Goal: Task Accomplishment & Management: Use online tool/utility

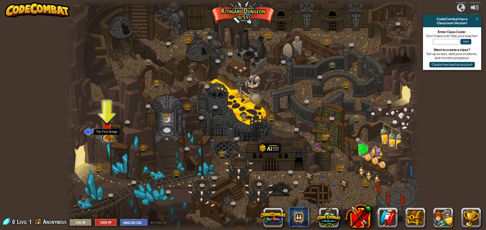
click at [106, 139] on link at bounding box center [106, 138] width 10 height 10
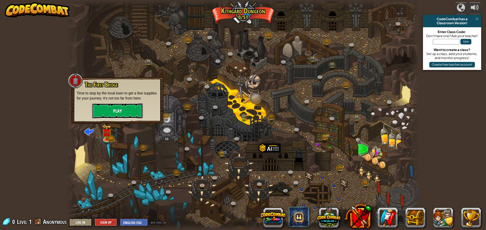
click at [112, 111] on button "Play" at bounding box center [117, 110] width 51 height 15
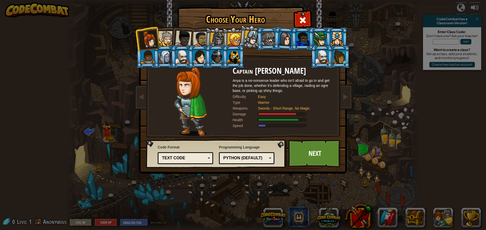
click at [236, 53] on div at bounding box center [233, 57] width 13 height 14
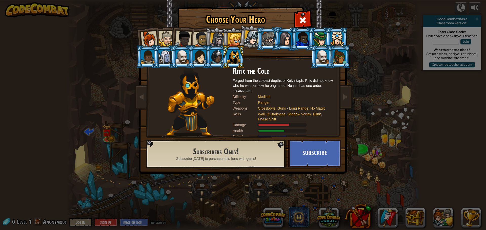
click at [233, 42] on div at bounding box center [234, 40] width 14 height 14
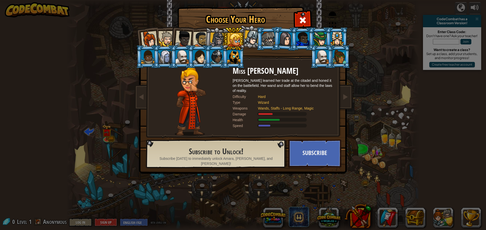
click at [181, 43] on div at bounding box center [183, 39] width 17 height 17
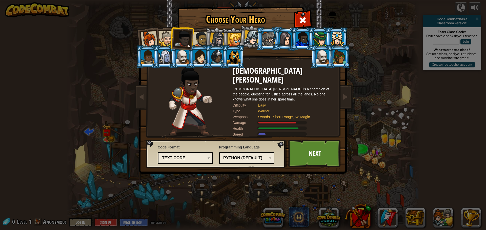
click at [198, 38] on div at bounding box center [201, 40] width 16 height 16
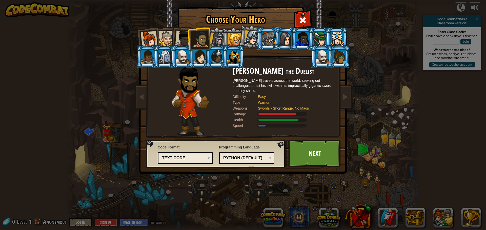
click at [167, 38] on div at bounding box center [165, 38] width 15 height 15
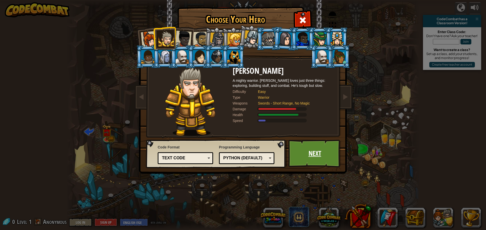
click at [317, 150] on link "Next" at bounding box center [314, 154] width 53 height 28
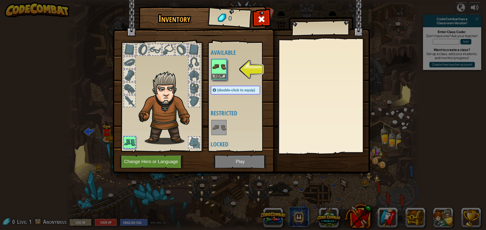
click at [215, 73] on img at bounding box center [219, 67] width 14 height 14
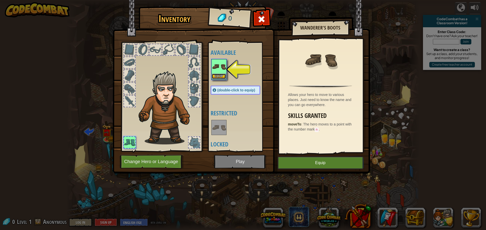
click at [221, 76] on button "Equip" at bounding box center [219, 76] width 14 height 5
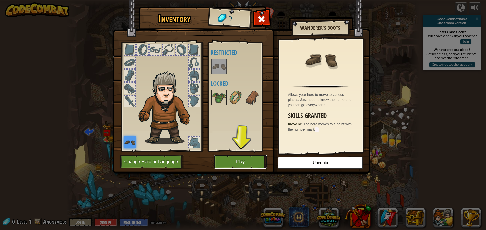
click at [254, 166] on button "Play" at bounding box center [240, 162] width 53 height 14
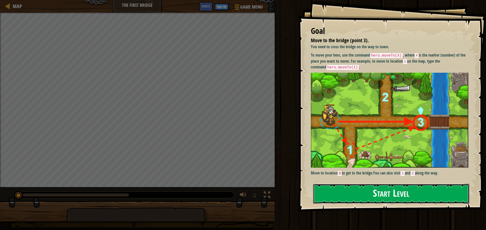
click at [367, 198] on button "Start Level" at bounding box center [391, 194] width 156 height 20
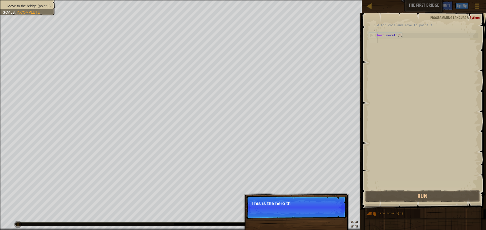
click at [407, 37] on div "# Add code and move to point 3 hero . moveTo ( 1 )" at bounding box center [427, 111] width 102 height 177
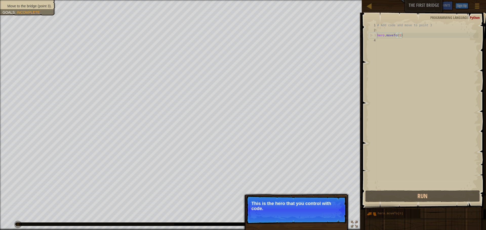
click at [400, 36] on div "# Add code and move to point 3 hero . moveTo ( 1 )" at bounding box center [427, 111] width 102 height 177
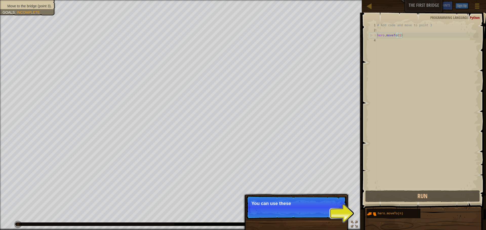
click at [333, 217] on p "Skip (esc) Continue You can use these" at bounding box center [296, 207] width 100 height 23
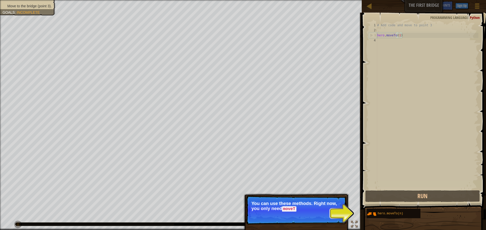
click at [322, 219] on p "Skip (esc) Continue You can use these methods. Right now, you only need moveT" at bounding box center [296, 210] width 100 height 29
click at [341, 216] on button "Continue" at bounding box center [331, 216] width 21 height 7
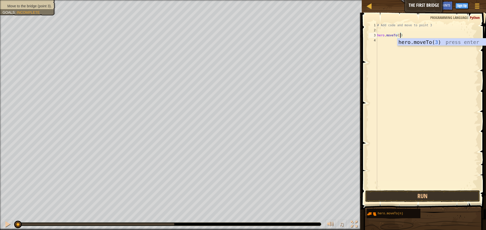
scroll to position [2, 3]
type textarea "hero.moveTo(3)"
click at [416, 192] on button "Run" at bounding box center [422, 197] width 115 height 12
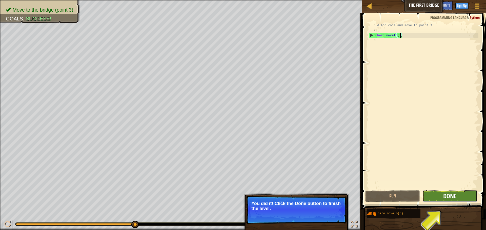
click at [444, 199] on span "Done" at bounding box center [449, 196] width 13 height 8
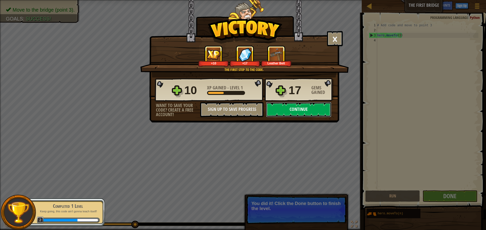
click at [292, 110] on button "Continue" at bounding box center [298, 109] width 65 height 15
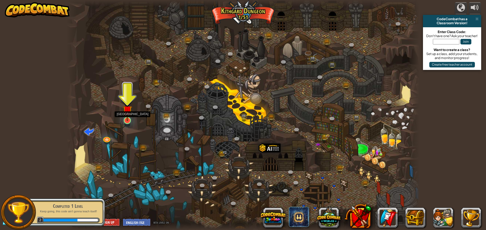
click at [129, 117] on img at bounding box center [127, 110] width 9 height 21
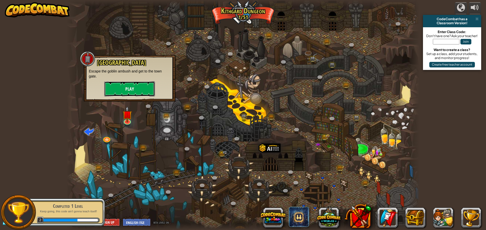
click at [129, 93] on button "Play" at bounding box center [129, 88] width 51 height 15
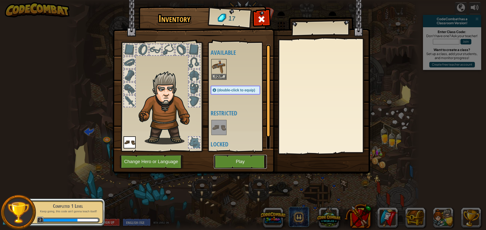
click at [233, 156] on button "Play" at bounding box center [240, 162] width 53 height 14
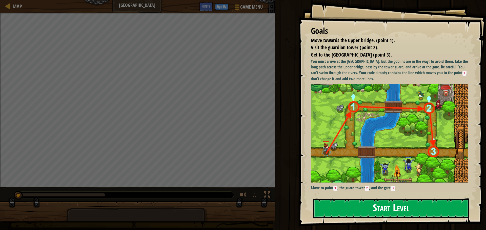
click at [344, 207] on button "Start Level" at bounding box center [391, 209] width 156 height 20
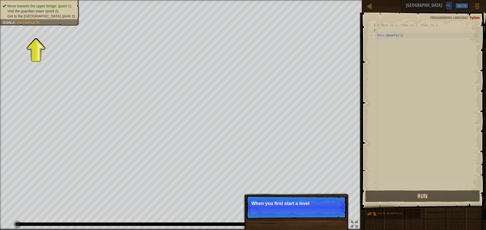
click at [389, 42] on div "# Move to 1, then to 2, then to 3 hero . moveTo ( 1 )" at bounding box center [427, 111] width 102 height 177
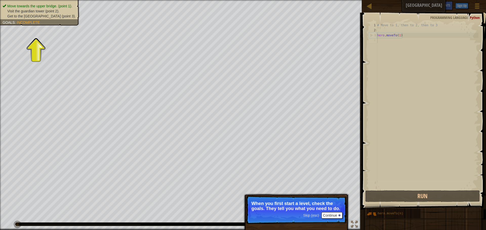
click at [37, 24] on span "Incomplete" at bounding box center [28, 22] width 23 height 4
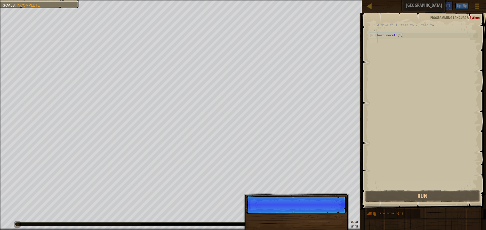
scroll to position [2, 0]
click at [311, 217] on div "Skip (esc) Continue" at bounding box center [295, 233] width 105 height 75
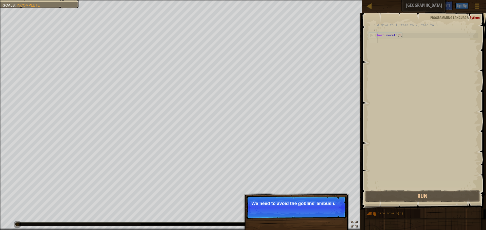
click at [316, 211] on span "Skip (esc)" at bounding box center [311, 211] width 16 height 4
click at [316, 211] on p "Skip (esc) Continue We need to avoid the goblins' ambush." at bounding box center [296, 207] width 100 height 23
click at [316, 211] on p "Skip (esc) Continue First" at bounding box center [296, 207] width 100 height 23
click at [316, 211] on p "Skip (esc) Continue First, the" at bounding box center [296, 207] width 100 height 23
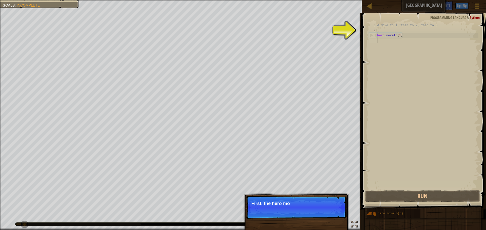
click at [316, 211] on p "Skip (esc) Continue First, the hero mo" at bounding box center [296, 207] width 100 height 23
click at [316, 211] on p "Skip (esc) Continue First, the hero moves to" at bounding box center [296, 207] width 100 height 23
click at [316, 211] on p "Skip (esc) Continue First, the hero moves to point" at bounding box center [296, 207] width 100 height 23
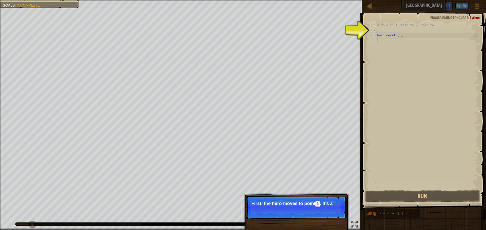
click at [316, 211] on p "Skip (esc) Continue First, the hero moves to point 1 . It's a" at bounding box center [296, 208] width 100 height 24
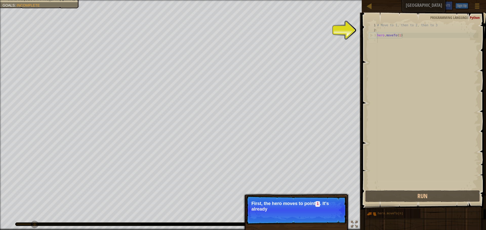
click at [316, 211] on p "First, the hero moves to point 1 . It's already" at bounding box center [296, 206] width 90 height 11
click at [315, 221] on p "Skip (esc) Continue First, the hero moves to point 1 . It's already in your cod…" at bounding box center [296, 210] width 100 height 29
click at [331, 215] on button "Continue" at bounding box center [331, 216] width 21 height 7
click at [335, 214] on p "Skip (esc) Continue Then move to the [GEOGRAPHIC_DATA] (point 2" at bounding box center [296, 210] width 100 height 28
click at [335, 214] on p "Skip (esc) Continue Then move to the [GEOGRAPHIC_DATA] (point 2), and" at bounding box center [296, 210] width 100 height 28
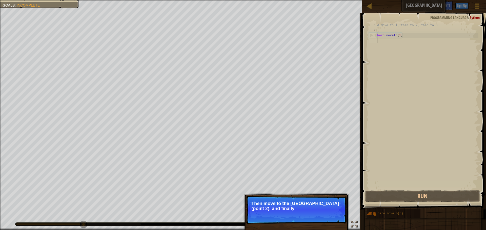
click at [335, 214] on p "Skip (esc) Continue Then move to the [GEOGRAPHIC_DATA] (point 2), and finally" at bounding box center [296, 210] width 100 height 28
click at [331, 216] on button "Continue" at bounding box center [331, 215] width 21 height 7
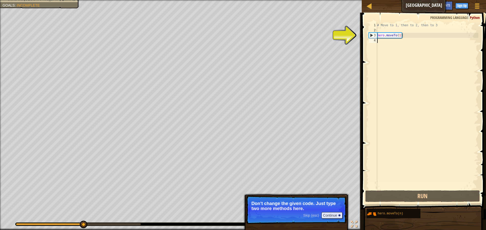
click at [392, 44] on div "# Move to 1, then to 2, then to 3 hero . moveTo ( 1 )" at bounding box center [427, 111] width 102 height 177
click at [390, 43] on div "# Move to 1, then to 2, then to 3 hero . moveTo ( 1 )" at bounding box center [427, 111] width 102 height 177
click at [381, 40] on div "# Move to 1, then to 2, then to 3 hero . moveTo ( 1 )" at bounding box center [427, 111] width 102 height 177
click at [409, 36] on div "# Move to 1, then to 2, then to 3 hero . moveTo ( 1 )" at bounding box center [427, 111] width 102 height 177
type textarea "hero.moveTo(1)"
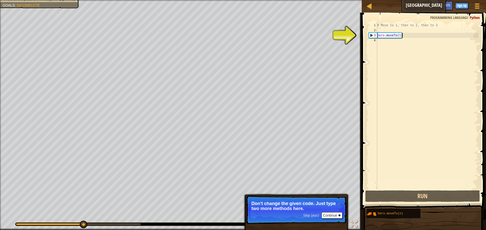
click at [399, 36] on div "# Move to 1, then to 2, then to 3 hero . moveTo ( 1 )" at bounding box center [427, 111] width 102 height 177
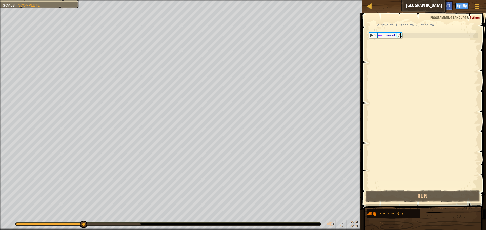
click at [404, 47] on div "# Move to 1, then to 2, then to 3 hero . moveTo ( 1 )" at bounding box center [427, 111] width 102 height 177
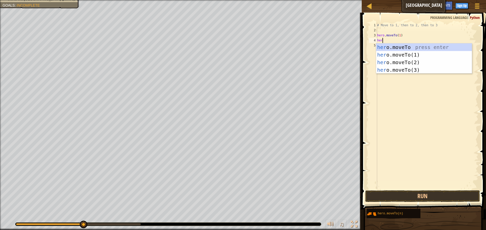
scroll to position [2, 1]
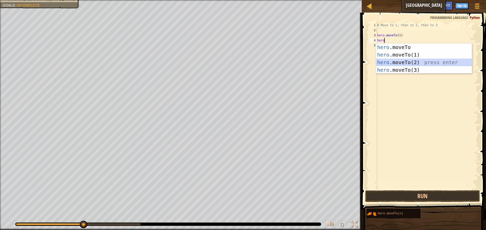
click at [407, 63] on div "hero .moveTo press enter hero .moveTo(1) press enter hero .moveTo(2) press ente…" at bounding box center [424, 66] width 96 height 46
type textarea "hero.moveTo(2)"
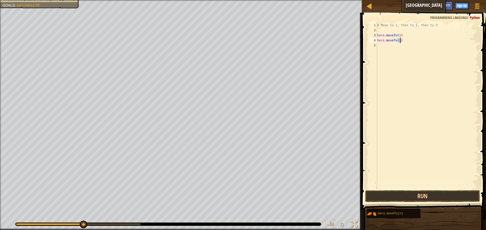
click at [398, 47] on div "# Move to 1, then to 2, then to 3 hero . moveTo ( 1 ) hero . moveTo ( 2 )" at bounding box center [427, 111] width 102 height 177
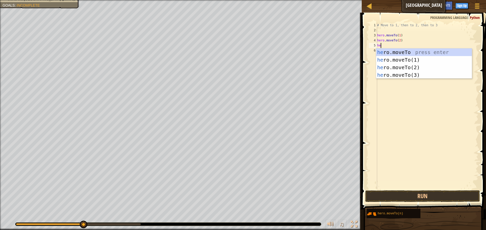
scroll to position [2, 1]
click at [412, 78] on div "her o.moveTo press enter her o.moveTo(1) press enter her o.moveTo(2) press ente…" at bounding box center [424, 72] width 96 height 46
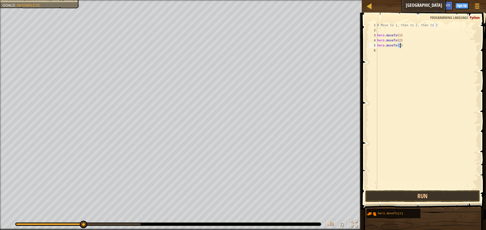
click at [408, 36] on div "# Move to 1, then to 2, then to 3 hero . moveTo ( 1 ) hero . moveTo ( 2 ) hero …" at bounding box center [427, 111] width 102 height 177
click at [437, 25] on div "# Move to 1, then to 2, then to 3 hero . moveTo ( 1 ) hero . moveTo ( 2 ) hero …" at bounding box center [427, 111] width 102 height 177
type textarea "# Move to 1, then to 2, then to 3"
click at [416, 194] on button "Run" at bounding box center [422, 197] width 115 height 12
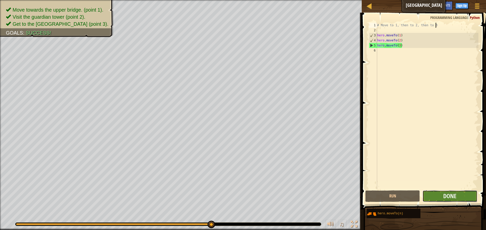
click at [449, 191] on button "Done" at bounding box center [449, 197] width 55 height 12
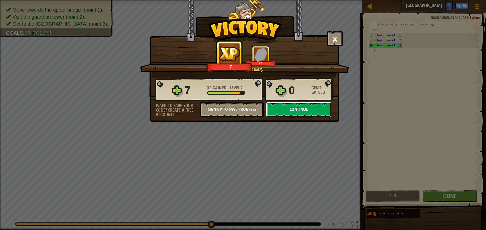
click at [312, 103] on button "Continue" at bounding box center [298, 109] width 65 height 15
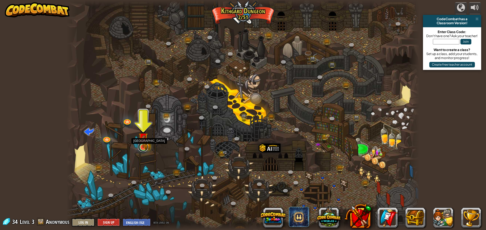
click at [146, 148] on link at bounding box center [143, 147] width 10 height 10
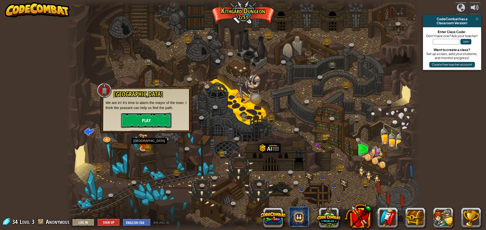
click at [157, 124] on button "Play" at bounding box center [146, 120] width 51 height 15
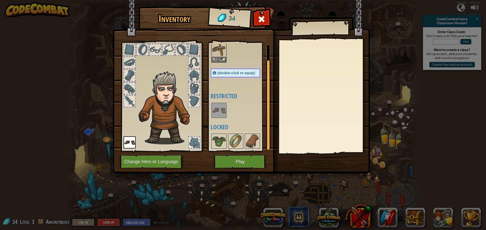
scroll to position [16, 0]
click at [233, 163] on button "Play" at bounding box center [240, 162] width 53 height 14
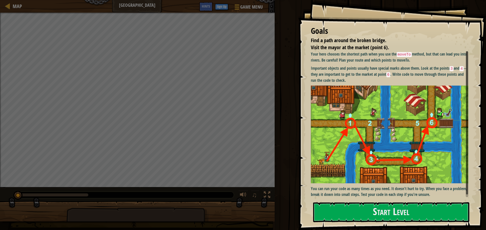
click at [367, 99] on img at bounding box center [389, 135] width 157 height 98
click at [345, 212] on button "Start Level" at bounding box center [391, 213] width 156 height 20
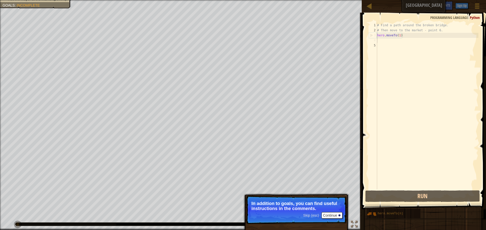
click at [381, 42] on div "# Find a path around the broken bridge. # Then move to the market - point 6. he…" at bounding box center [427, 111] width 102 height 177
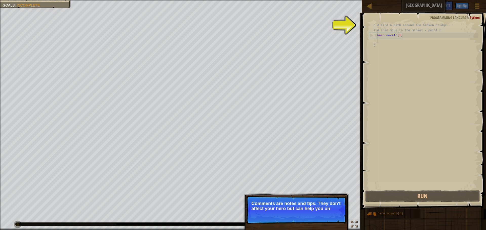
click at [327, 212] on p "Skip (esc) Continue Comments are notes and tips. They don't affect your hero bu…" at bounding box center [296, 210] width 100 height 28
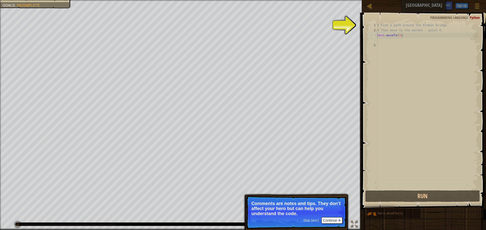
click at [314, 221] on span "Skip (esc)" at bounding box center [311, 221] width 16 height 4
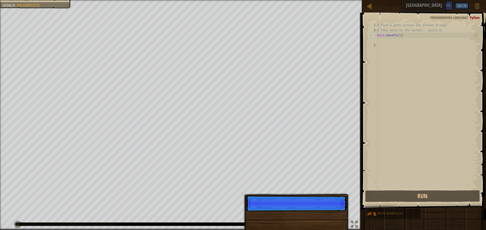
scroll to position [2, 0]
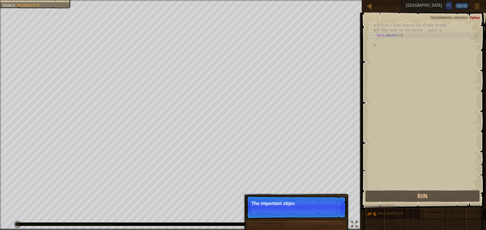
click at [314, 221] on div "Skip (esc) Continue The important objec" at bounding box center [295, 233] width 105 height 75
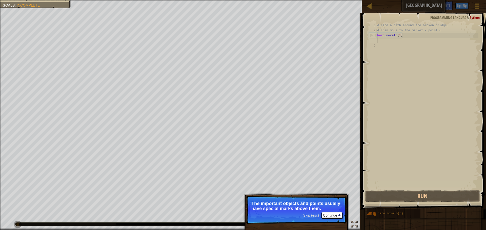
click at [309, 216] on span "Skip (esc)" at bounding box center [311, 216] width 16 height 4
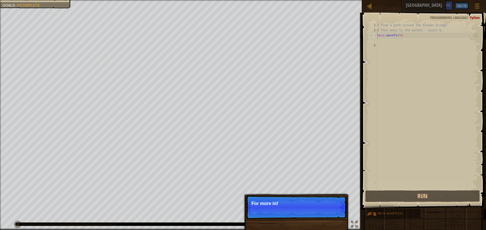
click at [309, 215] on p "Skip (esc) Continue For more inf" at bounding box center [296, 207] width 100 height 23
click at [309, 215] on p "Skip (esc) Continue For more informatio" at bounding box center [296, 207] width 100 height 23
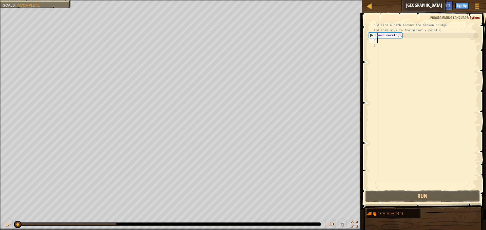
click at [383, 40] on div "# Find a path around the broken bridge. # Then move to the market - point 6. he…" at bounding box center [427, 111] width 102 height 177
click at [381, 42] on div "# Find a path around the broken bridge. # Then move to the market - point 6. he…" at bounding box center [427, 111] width 102 height 177
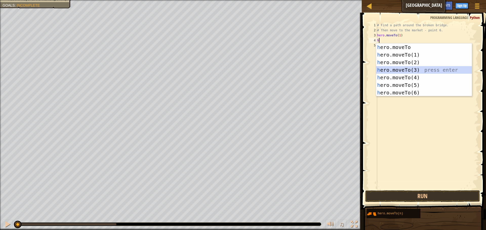
click at [397, 70] on div "h ero.moveTo press enter h ero.moveTo(1) press enter h ero.moveTo(2) press ente…" at bounding box center [424, 77] width 96 height 68
type textarea "hero.moveTo(3)"
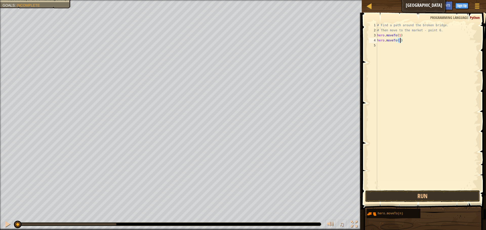
click at [386, 45] on div "# Find a path around the broken bridge. # Then move to the market - point 6. he…" at bounding box center [427, 111] width 102 height 177
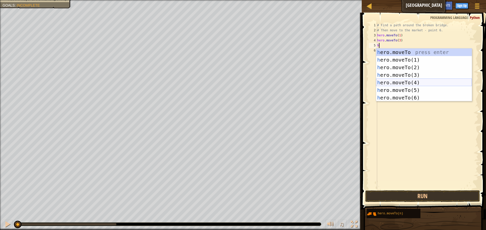
click at [401, 85] on div "h ero.moveTo press enter h ero.moveTo(1) press enter h ero.moveTo(2) press ente…" at bounding box center [424, 83] width 96 height 68
type textarea "hero.moveTo(4)"
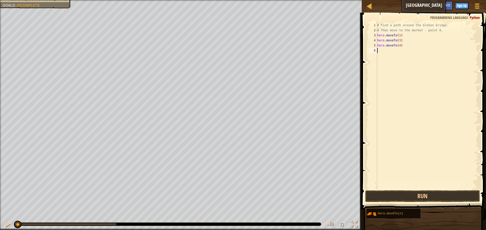
click at [386, 53] on div "# Find a path around the broken bridge. # Then move to the market - point 6. he…" at bounding box center [427, 111] width 102 height 177
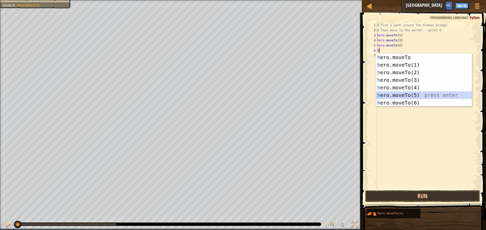
click at [399, 93] on div "h ero.moveTo press enter h ero.moveTo(1) press enter h ero.moveTo(2) press ente…" at bounding box center [424, 88] width 96 height 68
type textarea "hero.moveTo(5)"
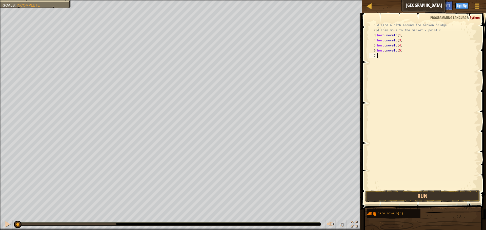
click at [380, 54] on div "# Find a path around the broken bridge. # Then move to the market - point 6. he…" at bounding box center [427, 111] width 102 height 177
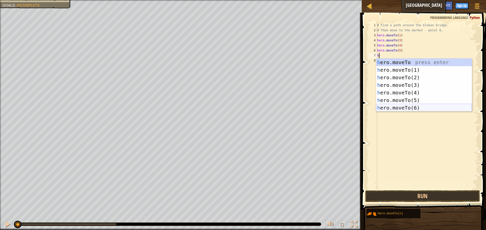
click at [411, 107] on div "h ero.moveTo press enter h ero.moveTo(1) press enter h ero.moveTo(2) press ente…" at bounding box center [424, 93] width 96 height 68
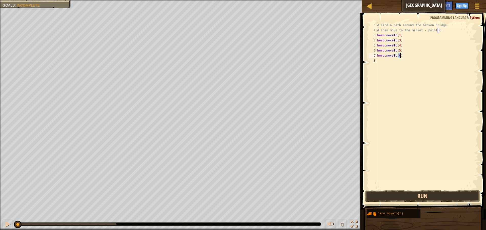
type textarea "hero.moveTo(6)"
click at [407, 197] on button "Run" at bounding box center [422, 197] width 115 height 12
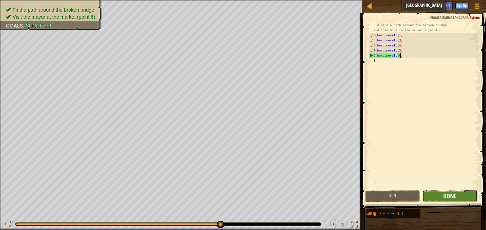
click at [455, 193] on span "Done" at bounding box center [449, 196] width 13 height 8
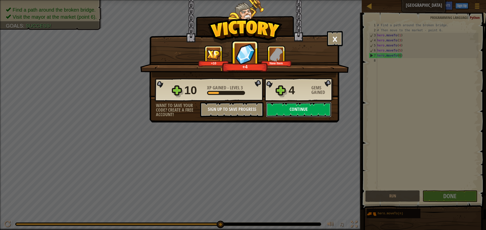
click at [318, 114] on button "Continue" at bounding box center [298, 109] width 65 height 15
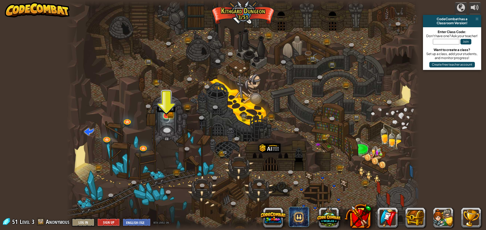
click at [170, 116] on img at bounding box center [165, 106] width 9 height 21
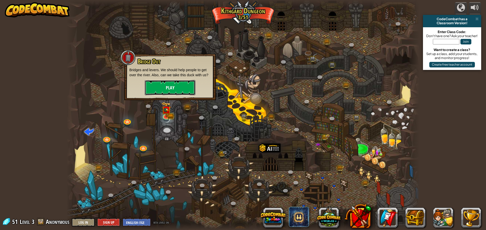
click at [184, 93] on button "Play" at bounding box center [170, 87] width 51 height 15
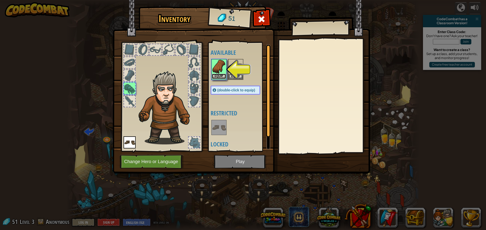
click at [219, 77] on button "Equip" at bounding box center [219, 76] width 14 height 5
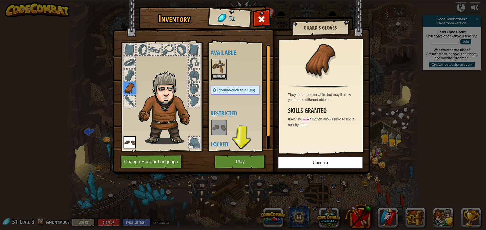
click at [218, 74] on button "Equip" at bounding box center [219, 76] width 14 height 5
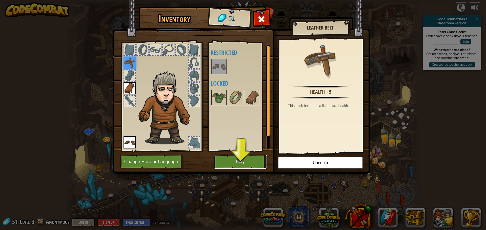
click at [240, 157] on button "Play" at bounding box center [240, 162] width 53 height 14
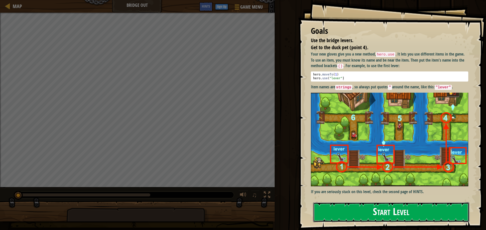
click at [358, 215] on button "Start Level" at bounding box center [391, 213] width 156 height 20
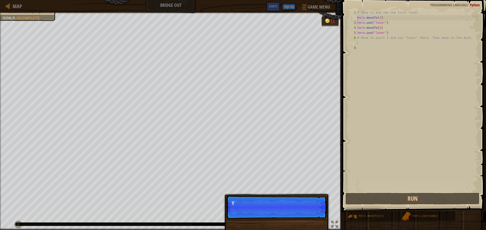
click at [299, 218] on p "Skip (esc) Continue T" at bounding box center [276, 207] width 100 height 23
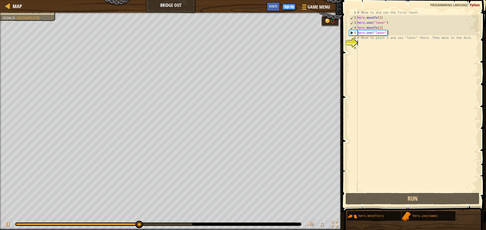
click at [368, 44] on div "# Move to and use the first lever. hero . moveTo ( 1 ) hero . use ( "lever" ) h…" at bounding box center [417, 106] width 122 height 192
click at [353, 41] on div "7" at bounding box center [353, 42] width 8 height 5
click at [360, 43] on div "# Move to and use the first lever. hero . moveTo ( 1 ) hero . use ( "lever" ) h…" at bounding box center [417, 106] width 122 height 192
type textarea "u"
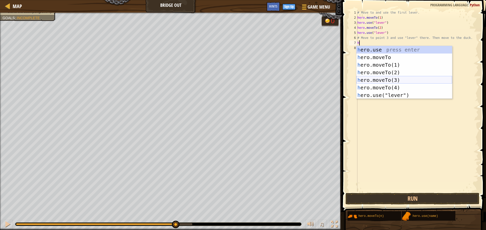
click at [382, 79] on div "h ero.use press enter h ero.moveTo press enter h ero.moveTo(1) press enter h er…" at bounding box center [404, 80] width 96 height 68
type textarea "hero.moveTo(3)"
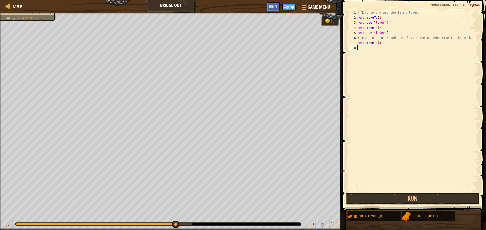
click at [362, 48] on div "# Move to and use the first lever. hero . moveTo ( 1 ) hero . use ( "lever" ) h…" at bounding box center [417, 106] width 122 height 192
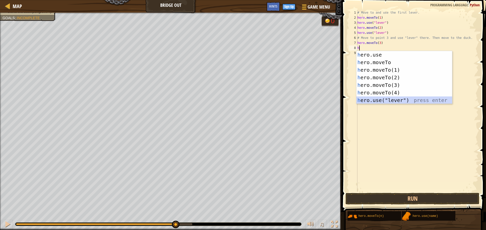
click at [373, 101] on div "h ero.use press enter h ero.moveTo press enter h ero.moveTo(1) press enter h er…" at bounding box center [404, 85] width 96 height 68
type textarea "hero.use("lever")"
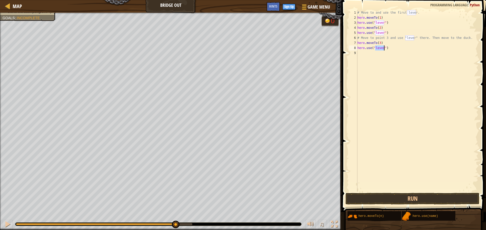
click at [364, 53] on div "# Move to and use the first lever. hero . moveTo ( 1 ) hero . use ( "lever" ) h…" at bounding box center [417, 106] width 122 height 192
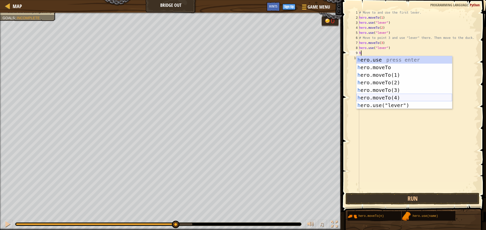
click at [378, 98] on div "h ero.use press enter h ero.moveTo press enter h ero.moveTo(1) press enter h er…" at bounding box center [404, 90] width 96 height 68
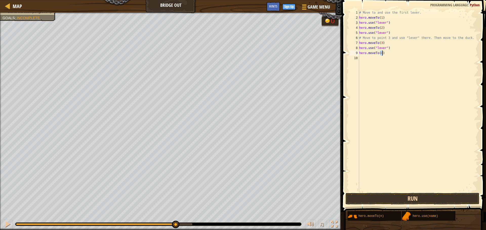
type textarea "hero.moveTo(4)"
click at [361, 200] on button "Run" at bounding box center [412, 199] width 134 height 12
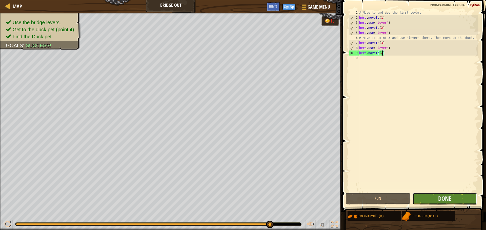
click at [437, 196] on button "Done" at bounding box center [444, 199] width 64 height 12
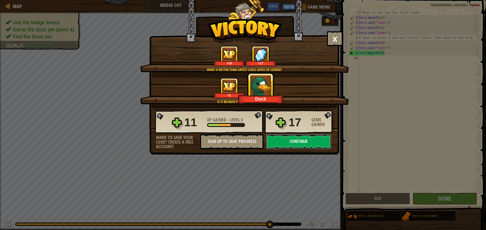
click at [314, 143] on button "Continue" at bounding box center [298, 141] width 65 height 15
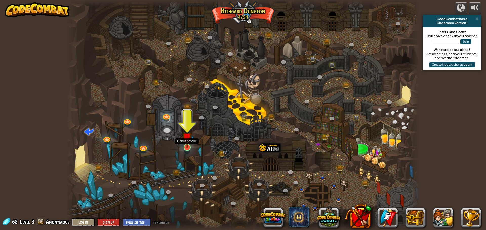
click at [189, 147] on img at bounding box center [186, 137] width 9 height 21
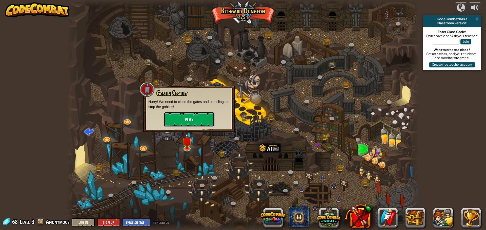
click at [198, 116] on button "Play" at bounding box center [189, 119] width 51 height 15
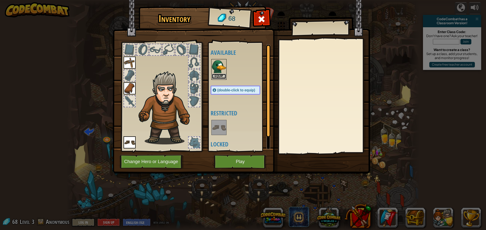
click at [219, 75] on button "Equip" at bounding box center [219, 76] width 14 height 5
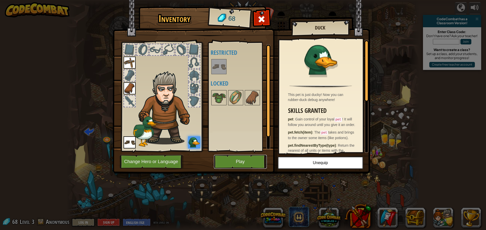
click at [252, 159] on button "Play" at bounding box center [240, 162] width 53 height 14
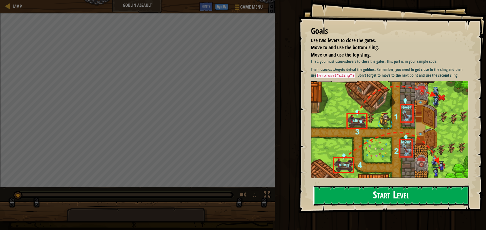
click at [342, 187] on button "Start Level" at bounding box center [391, 196] width 156 height 20
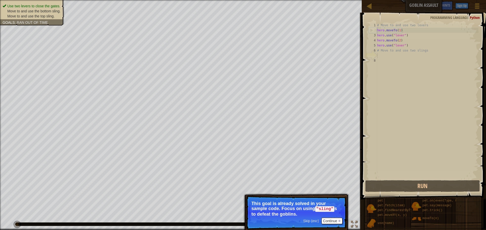
click at [311, 222] on p "Skip (esc) Continue This goal is already solved in your sample code. Focus on u…" at bounding box center [296, 213] width 100 height 34
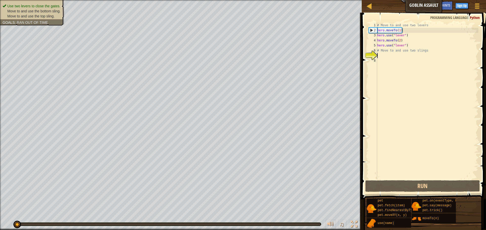
click at [408, 92] on div "# Move to and use two levers hero . moveTo ( 1 ) hero . use ( "lever" ) hero . …" at bounding box center [427, 106] width 102 height 167
click at [385, 58] on div "# Move to and use two levers hero . moveTo ( 1 ) hero . use ( "lever" ) hero . …" at bounding box center [427, 106] width 102 height 167
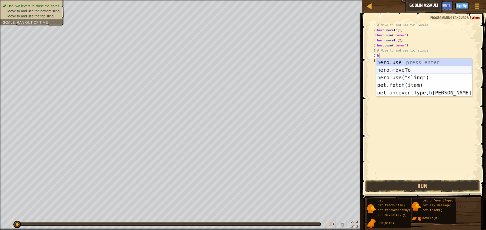
click at [398, 70] on div "h ero.use press enter h ero.moveTo press enter h ero.use("sling") press enter p…" at bounding box center [424, 85] width 96 height 53
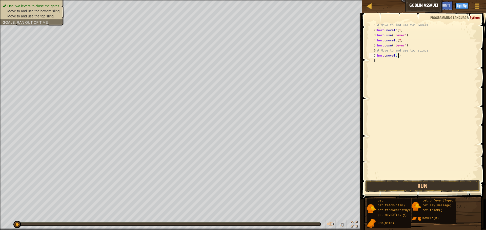
type textarea "hero.moveTo(4)"
click at [402, 59] on div "# Move to and use two levers hero . moveTo ( 1 ) hero . use ( "lever" ) hero . …" at bounding box center [427, 106] width 102 height 167
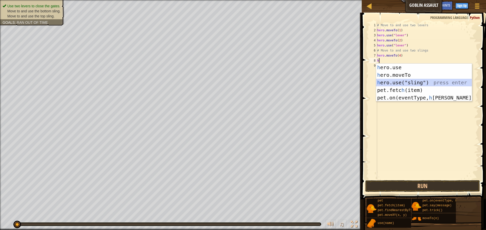
click at [412, 83] on div "h ero.use press enter h ero.moveTo press enter h ero.use("sling") press enter p…" at bounding box center [424, 90] width 96 height 53
type textarea "hero.use("sling")"
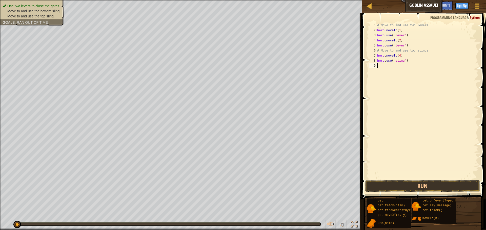
click at [399, 70] on div "# Move to and use two levers hero . moveTo ( 1 ) hero . use ( "lever" ) hero . …" at bounding box center [427, 106] width 102 height 167
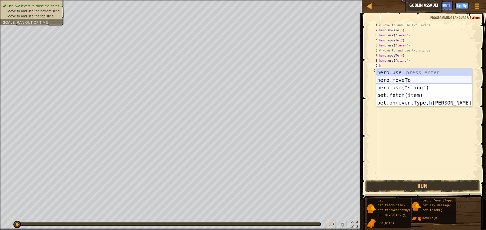
click at [401, 79] on div "h ero.use press enter h ero.moveTo press enter h ero.use("sling") press enter p…" at bounding box center [424, 95] width 96 height 53
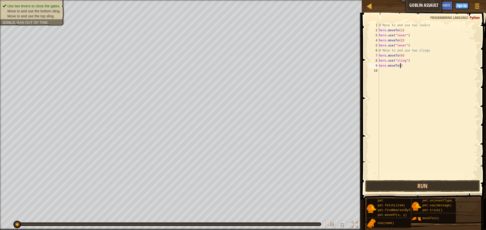
type textarea "hero.moveTo(3)"
click at [394, 73] on div "# Move to and use two levers hero . moveTo ( 1 ) hero . use ( "lever" ) hero . …" at bounding box center [428, 106] width 100 height 167
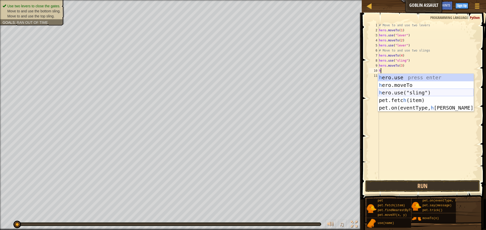
click at [397, 92] on div "h ero.use press enter h ero.moveTo press enter h ero.use("sling") press enter p…" at bounding box center [426, 100] width 96 height 53
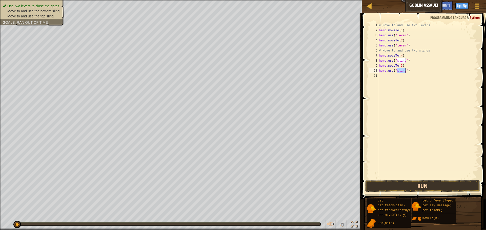
type textarea "hero.use("sling")"
click at [420, 184] on button "Run" at bounding box center [422, 187] width 115 height 12
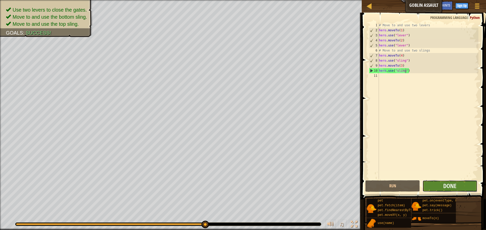
click at [431, 185] on button "Done" at bounding box center [449, 187] width 55 height 12
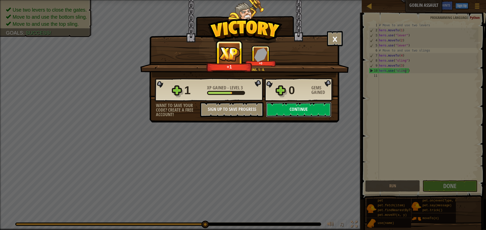
click at [293, 113] on button "Continue" at bounding box center [298, 109] width 65 height 15
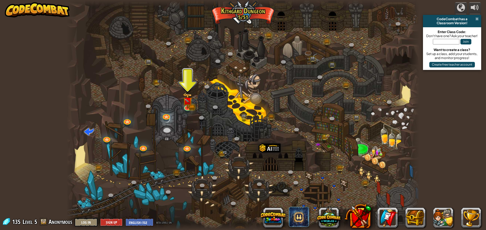
click at [477, 19] on span at bounding box center [476, 19] width 3 height 4
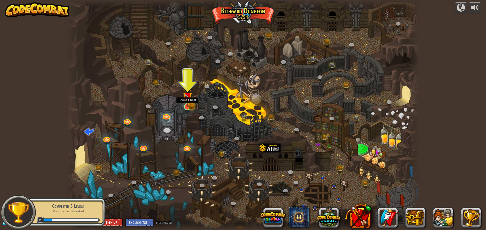
click at [184, 104] on img at bounding box center [187, 97] width 9 height 21
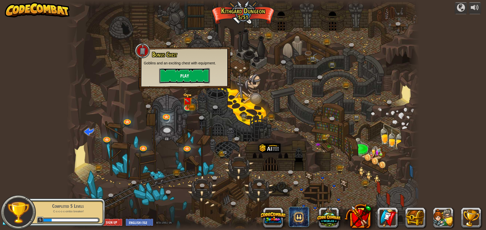
click at [203, 78] on button "Play" at bounding box center [184, 75] width 51 height 15
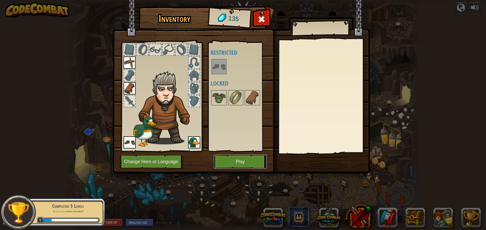
click at [248, 167] on button "Play" at bounding box center [240, 162] width 53 height 14
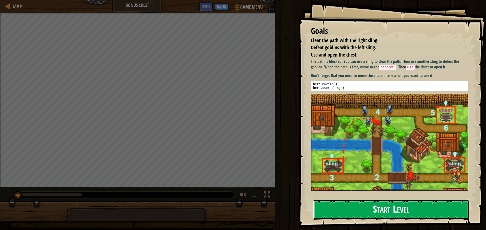
click at [370, 215] on button "Start Level" at bounding box center [391, 210] width 156 height 20
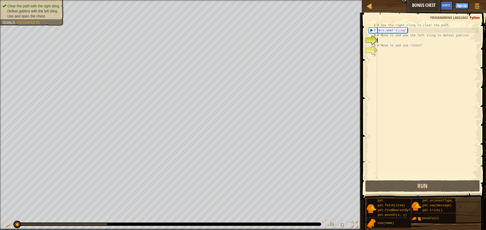
click at [406, 129] on div "# Use the right sling to clear the path. hero . use ( "sling" ) # Move to and u…" at bounding box center [427, 106] width 102 height 167
click at [383, 41] on div "# Use the right sling to clear the path. hero . use ( "sling" ) # Move to and u…" at bounding box center [427, 106] width 102 height 167
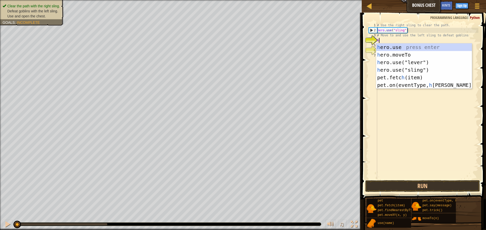
scroll to position [2, 0]
click at [395, 54] on div "h ero.use press enter h ero.moveTo press enter h ero.use("lever") press enter h…" at bounding box center [424, 73] width 96 height 61
type textarea "hero.moveTo(2)"
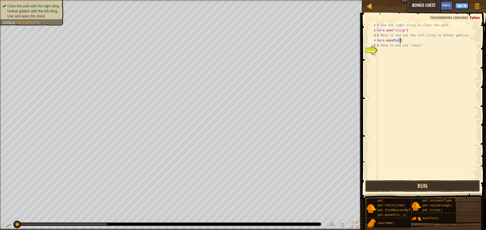
click at [394, 49] on div "# Use the right sling to clear the path. hero . use ( "sling" ) # Move to and u…" at bounding box center [427, 106] width 102 height 167
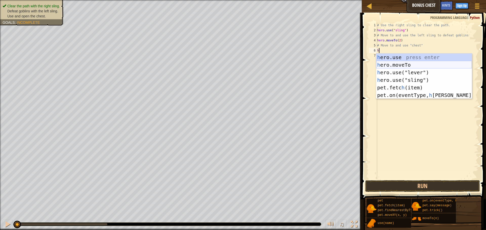
click at [395, 66] on div "h ero.use press enter h ero.moveTo press enter h ero.use("lever") press enter h…" at bounding box center [424, 84] width 96 height 61
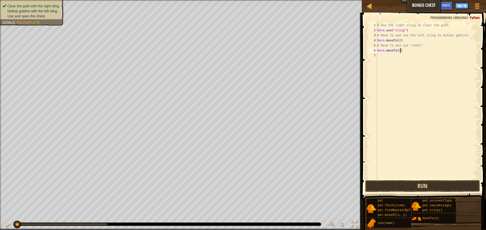
scroll to position [2, 3]
type textarea "hero.moveTo(3)"
click at [386, 60] on div "# Use the right sling to clear the path. hero . use ( "sling" ) # Move to and u…" at bounding box center [427, 106] width 102 height 167
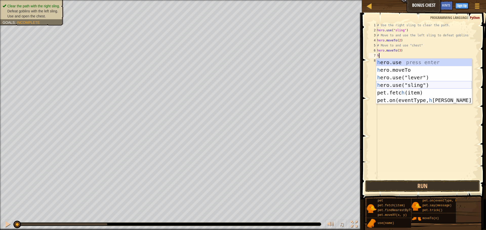
click at [392, 85] on div "h ero.use press enter h ero.moveTo press enter h ero.use("lever") press enter h…" at bounding box center [424, 89] width 96 height 61
type textarea "hero.use("sling")"
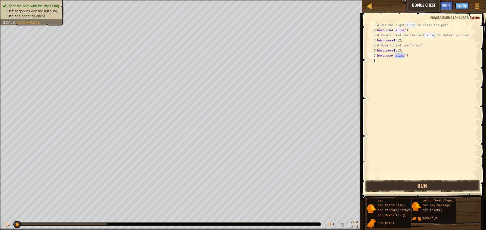
click at [396, 64] on div "# Use the right sling to clear the path. hero . use ( "sling" ) # Move to and u…" at bounding box center [427, 106] width 102 height 167
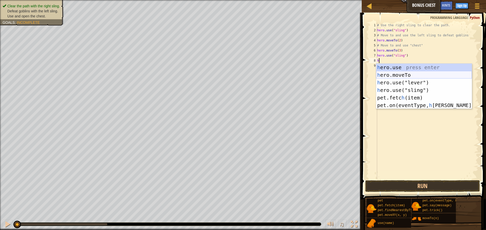
click at [387, 75] on div "h ero.use press enter h ero.moveTo press enter h ero.use("lever") press enter h…" at bounding box center [424, 94] width 96 height 61
type textarea "hero.moveTo(2)"
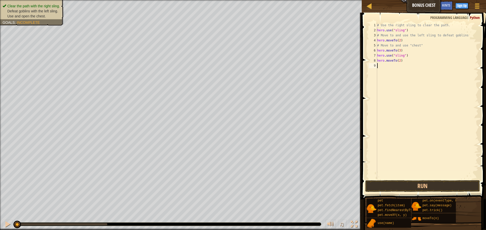
click at [389, 67] on div "# Use the right sling to clear the path. hero . use ( "sling" ) # Move to and u…" at bounding box center [427, 106] width 102 height 167
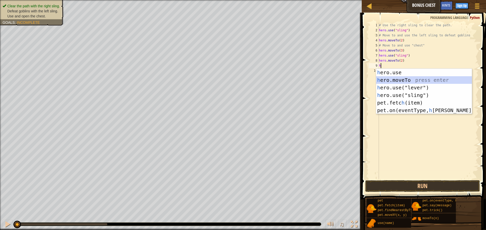
click at [391, 80] on div "h ero.use press enter h ero.moveTo press enter h ero.use("lever") press enter h…" at bounding box center [424, 99] width 96 height 61
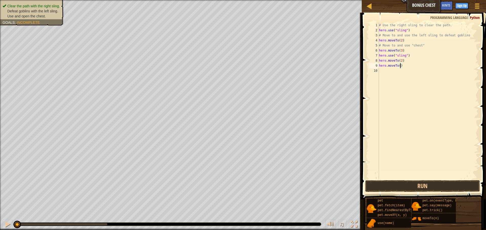
type textarea "hero.moveTo(4)"
click at [385, 73] on div "# Use the right sling to clear the path. hero . use ( "sling" ) # Move to and u…" at bounding box center [428, 106] width 100 height 167
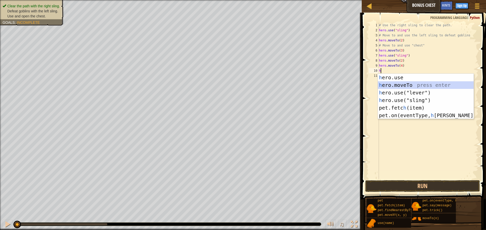
click at [395, 86] on div "h ero.use press enter h ero.moveTo press enter h ero.use("lever") press enter h…" at bounding box center [426, 104] width 96 height 61
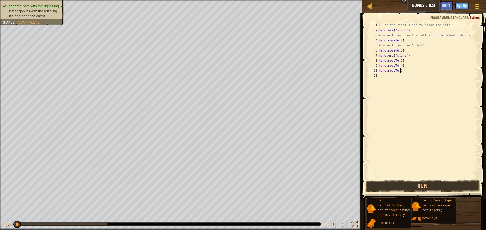
type textarea "hero.moveTo(6)"
click at [388, 77] on div "# Use the right sling to clear the path. hero . use ( "sling" ) # Move to and u…" at bounding box center [428, 106] width 100 height 167
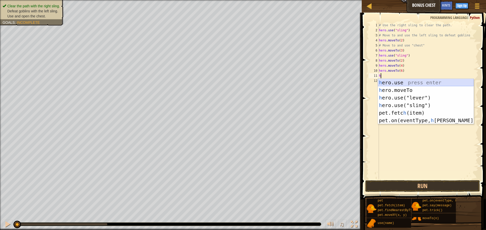
click at [425, 82] on div "h ero.use press enter h ero.moveTo press enter h ero.use("lever") press enter h…" at bounding box center [426, 109] width 96 height 61
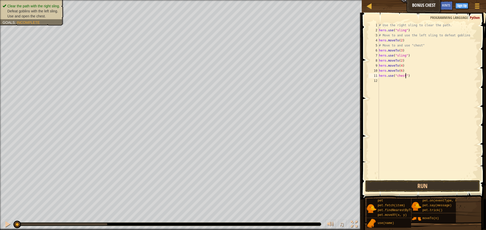
scroll to position [2, 4]
type textarea "hero.use("chest")"
click at [433, 185] on button "Run" at bounding box center [422, 187] width 115 height 12
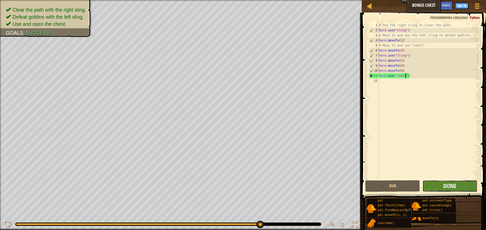
click at [453, 185] on span "Done" at bounding box center [449, 186] width 13 height 8
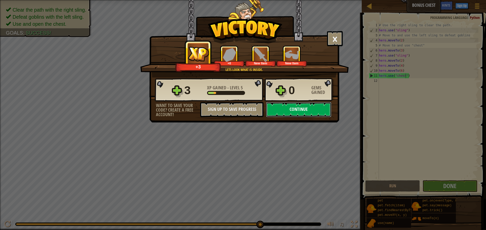
click at [298, 108] on button "Continue" at bounding box center [298, 109] width 65 height 15
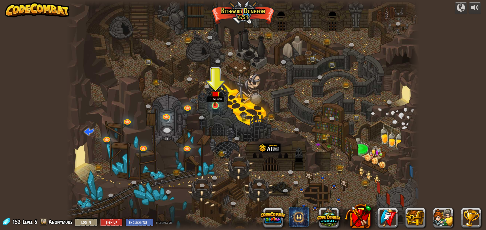
click at [213, 106] on img at bounding box center [214, 95] width 9 height 21
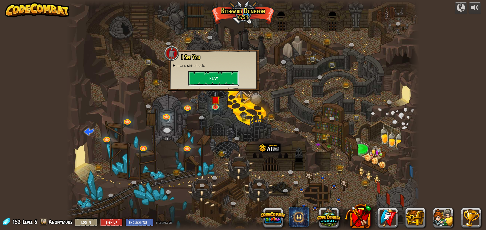
click at [227, 83] on button "Play" at bounding box center [213, 78] width 51 height 15
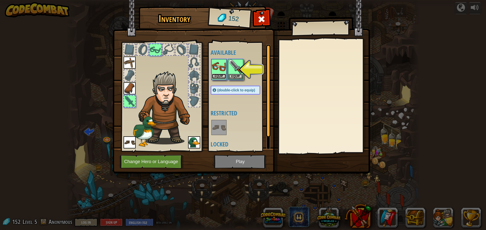
click at [222, 75] on button "Equip" at bounding box center [219, 76] width 14 height 5
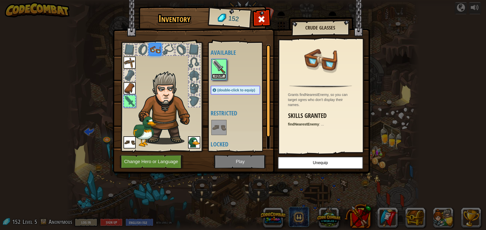
click at [222, 75] on button "Equip" at bounding box center [219, 76] width 14 height 5
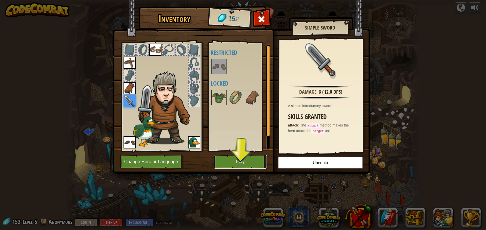
click at [252, 160] on button "Play" at bounding box center [240, 162] width 53 height 14
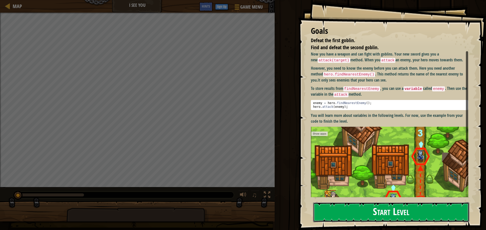
click at [348, 217] on button "Start Level" at bounding box center [391, 213] width 156 height 20
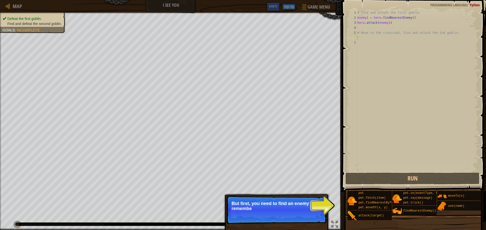
click at [322, 210] on p "Skip (esc) Continue But first, you need to find an enemy and remembe" at bounding box center [276, 210] width 100 height 28
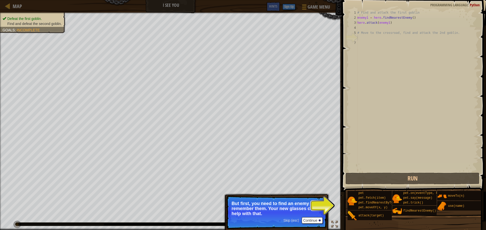
scroll to position [2, 0]
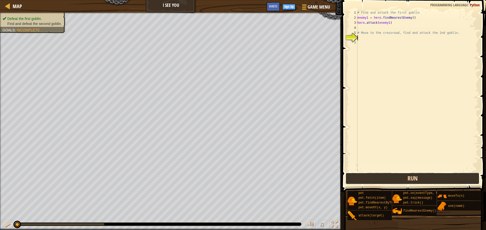
click at [357, 177] on button "Run" at bounding box center [412, 179] width 134 height 12
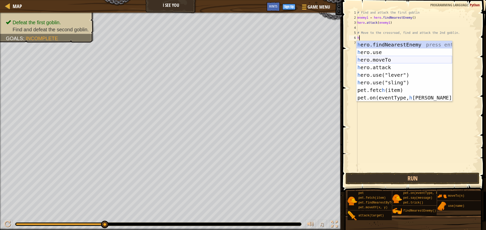
click at [393, 60] on div "h ero.findNearestEnemy press enter h ero.use press enter h ero.moveTo press ent…" at bounding box center [404, 79] width 96 height 76
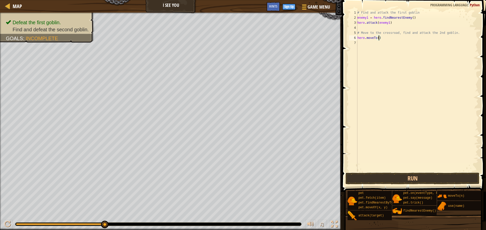
type textarea "hero.moveTo(2)"
click at [387, 43] on div "# Find and attack the first goblin enemy1 = hero . findNearestEnemy ( ) hero . …" at bounding box center [417, 96] width 122 height 172
type textarea "h"
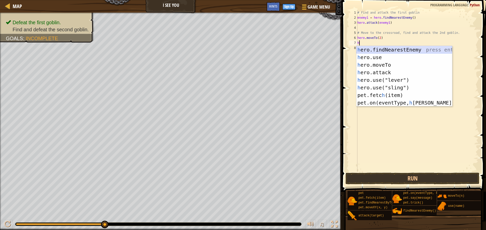
click at [394, 48] on div "h ero.findNearestEnemy press enter h ero.use press enter h ero.moveTo press ent…" at bounding box center [404, 84] width 96 height 76
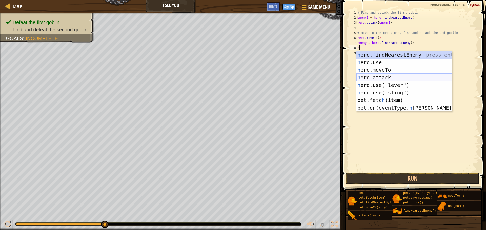
click at [388, 77] on div "h ero.findNearestEnemy press enter h ero.use press enter h ero.moveTo press ent…" at bounding box center [404, 89] width 96 height 76
type textarea "hero.attack(enemy)"
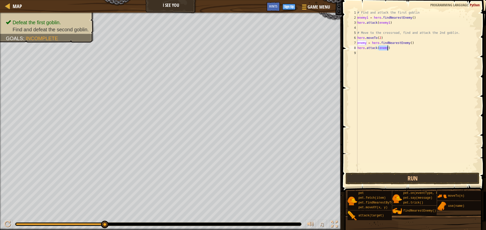
click at [379, 55] on div "# Find and attack the first goblin enemy1 = hero . findNearestEnemy ( ) hero . …" at bounding box center [417, 96] width 122 height 172
click at [409, 180] on button "Run" at bounding box center [412, 179] width 134 height 12
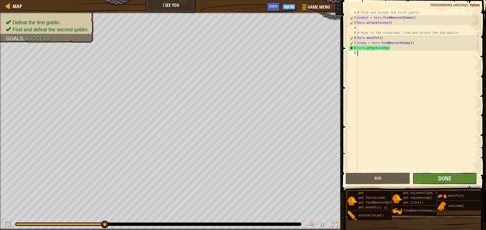
click at [461, 182] on button "Done" at bounding box center [444, 179] width 64 height 12
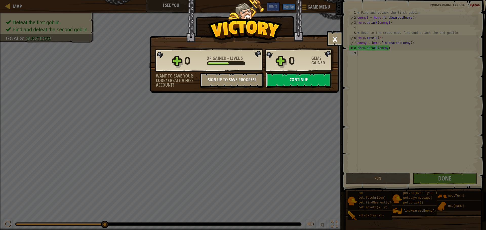
click at [321, 77] on button "Continue" at bounding box center [298, 80] width 65 height 15
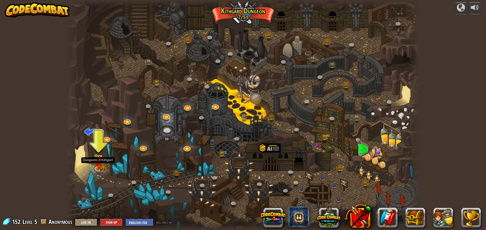
click at [96, 171] on link at bounding box center [98, 169] width 10 height 8
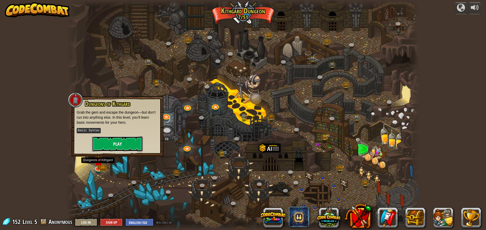
click at [109, 146] on button "Play" at bounding box center [117, 144] width 51 height 15
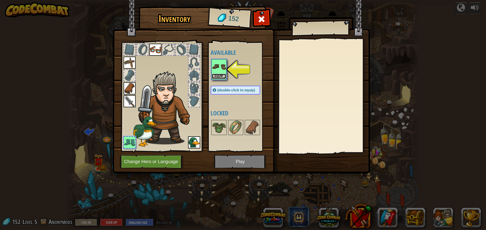
click at [213, 76] on button "Equip" at bounding box center [219, 76] width 14 height 5
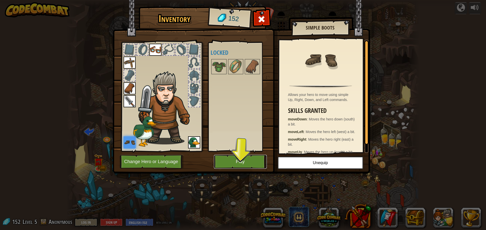
click at [244, 162] on button "Play" at bounding box center [240, 162] width 53 height 14
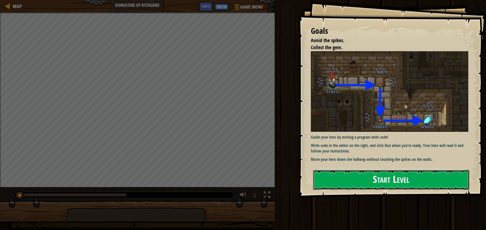
click at [350, 171] on button "Start Level" at bounding box center [391, 180] width 156 height 20
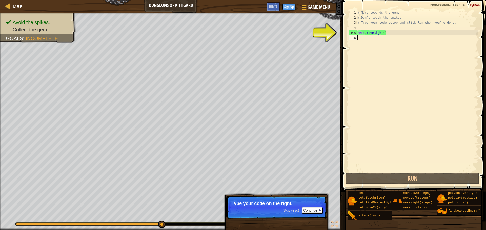
click at [365, 40] on div "# Move towards the gem. # Don’t touch the spikes! # Type your code below and cl…" at bounding box center [417, 96] width 122 height 172
type textarea "g"
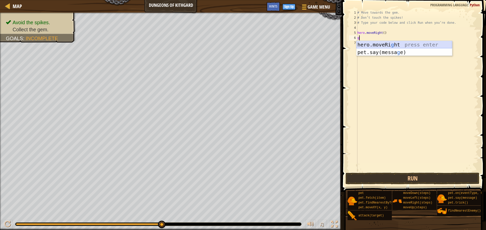
click at [382, 45] on div "hero.moveRi g ht press enter pet.say([PERSON_NAME]) press enter" at bounding box center [404, 56] width 96 height 30
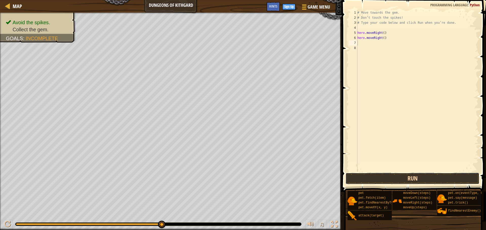
click at [386, 176] on button "Run" at bounding box center [412, 179] width 134 height 12
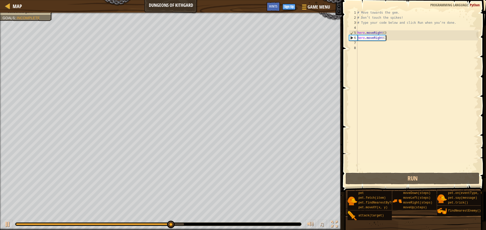
click at [385, 38] on div "# Move towards the gem. # Don’t touch the spikes! # Type your code below and cl…" at bounding box center [417, 96] width 122 height 172
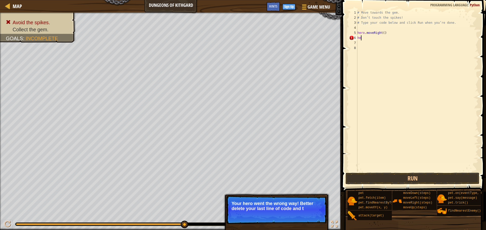
type textarea "h"
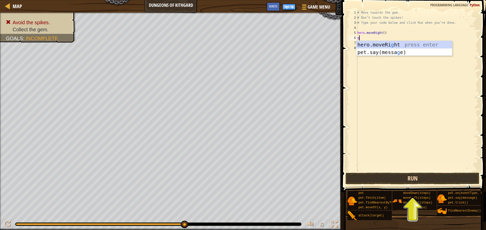
type textarea "g"
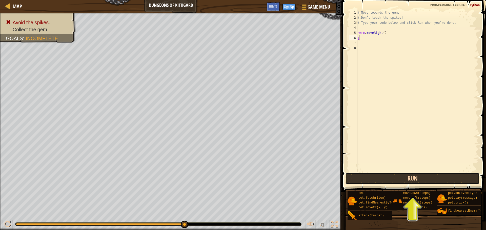
click at [431, 178] on button "Run" at bounding box center [412, 179] width 134 height 12
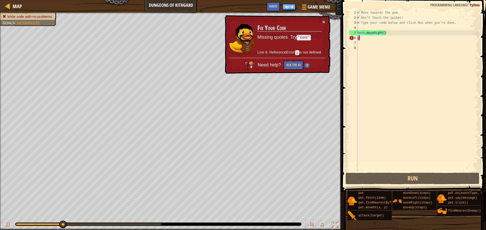
click at [368, 38] on div "# Move towards the gem. # Don’t touch the spikes! # Type your code below and cl…" at bounding box center [417, 96] width 122 height 172
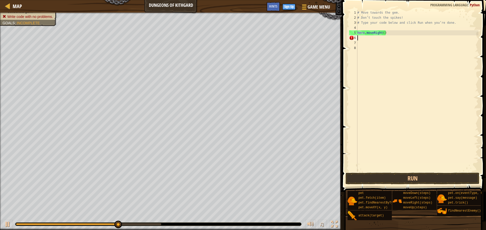
type textarea "g"
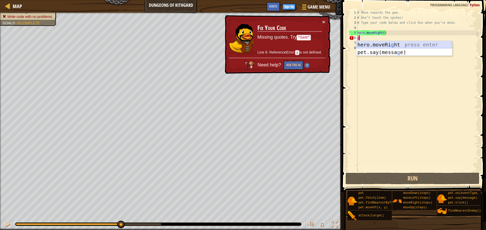
click at [383, 45] on div "hero.moveRi g ht press enter pet.say([PERSON_NAME]) press enter" at bounding box center [404, 56] width 96 height 30
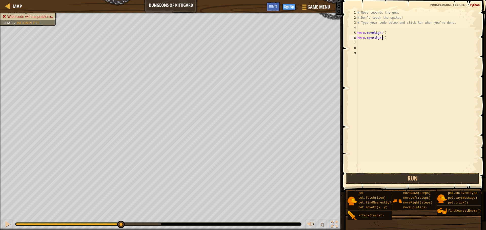
click at [381, 38] on div "# Move towards the gem. # Don’t touch the spikes! # Type your code below and cl…" at bounding box center [417, 96] width 122 height 172
click at [407, 46] on div "hero.moveDown press enter" at bounding box center [404, 52] width 96 height 23
click at [393, 173] on button "Run" at bounding box center [412, 179] width 134 height 12
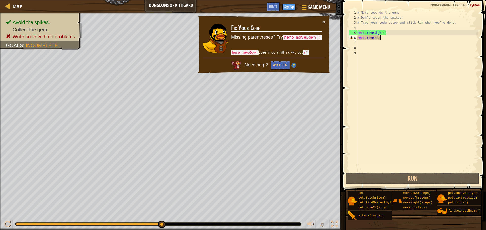
click at [395, 39] on div "# Move towards the gem. # Don’t touch the spikes! # Type your code below and cl…" at bounding box center [417, 96] width 122 height 172
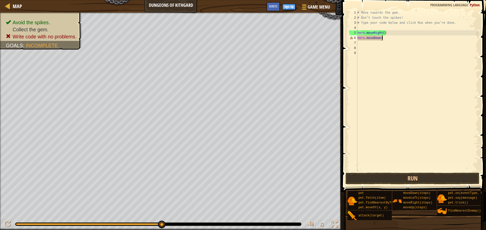
scroll to position [2, 4]
type textarea "hero.moveDown()"
click at [419, 184] on button "Run" at bounding box center [412, 179] width 134 height 12
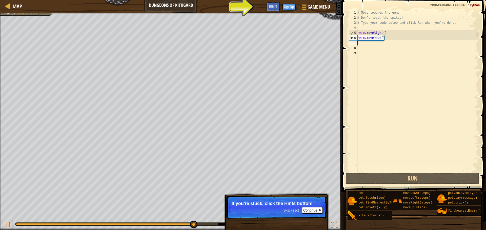
click at [374, 45] on div "# Move towards the gem. # Don’t touch the spikes! # Type your code below and cl…" at bounding box center [417, 96] width 122 height 172
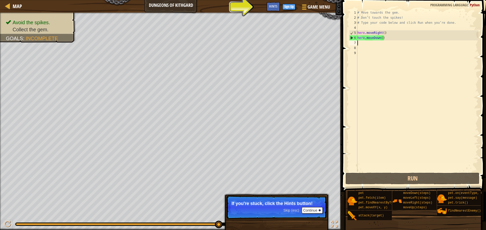
type textarea "h"
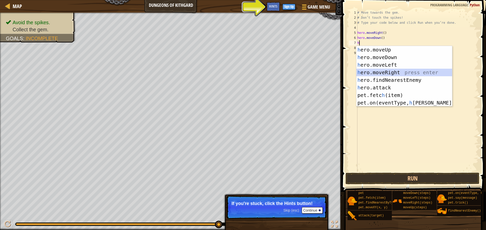
click at [397, 71] on div "h ero.moveUp press enter h ero.moveDown press enter h ero.moveLeft press enter …" at bounding box center [404, 84] width 96 height 76
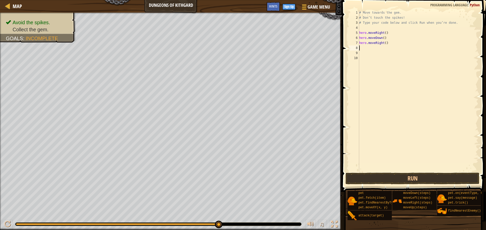
type textarea "h"
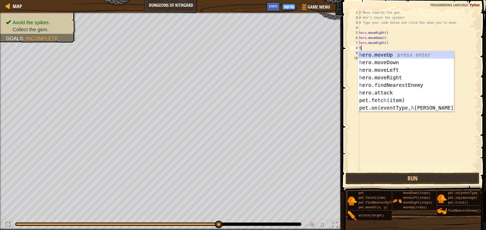
click at [430, 140] on div "# Move towards the gem. # Don’t touch the spikes! # Type your code below and cl…" at bounding box center [418, 96] width 120 height 172
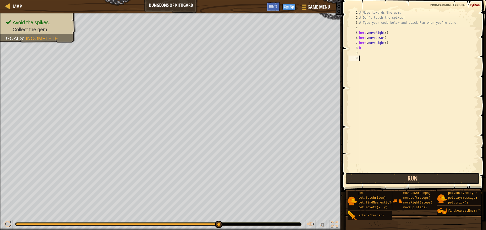
click at [409, 178] on button "Run" at bounding box center [412, 179] width 134 height 12
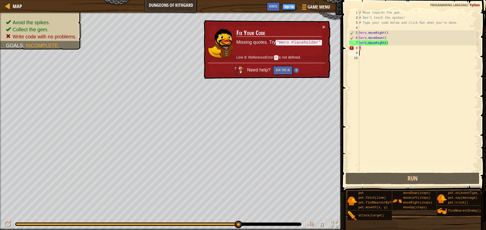
click at [394, 51] on div "# Move towards the gem. # Don’t touch the spikes! # Type your code below and cl…" at bounding box center [418, 96] width 120 height 172
click at [390, 46] on div "# Move towards the gem. # Don’t touch the spikes! # Type your code below and cl…" at bounding box center [418, 96] width 120 height 172
type textarea "h"
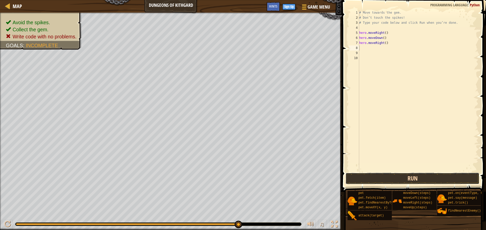
click at [396, 175] on button "Run" at bounding box center [412, 179] width 134 height 12
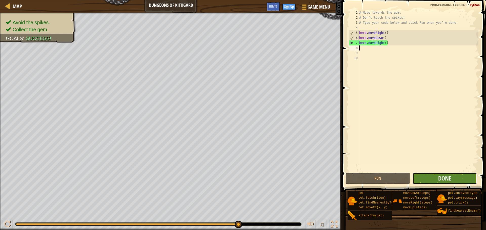
click at [455, 174] on button "Done" at bounding box center [444, 179] width 64 height 12
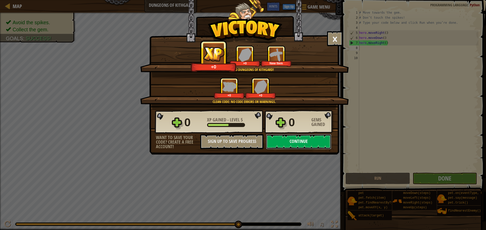
click at [286, 137] on button "Continue" at bounding box center [298, 141] width 65 height 15
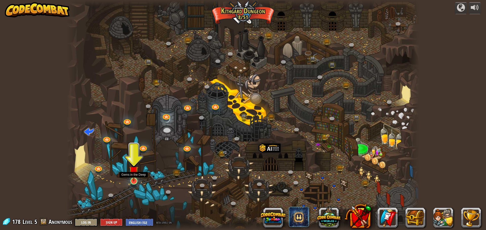
click at [131, 179] on img at bounding box center [133, 170] width 9 height 21
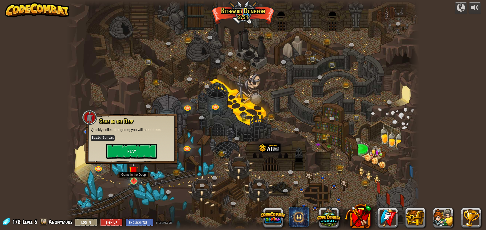
click at [131, 179] on img at bounding box center [133, 170] width 9 height 21
click at [131, 157] on button "Play" at bounding box center [131, 151] width 51 height 15
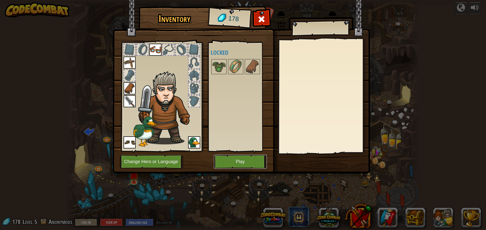
click at [225, 162] on button "Play" at bounding box center [240, 162] width 53 height 14
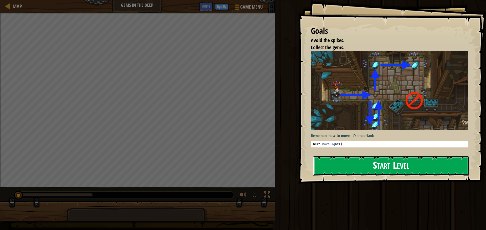
click at [377, 164] on button "Start Level" at bounding box center [391, 166] width 156 height 20
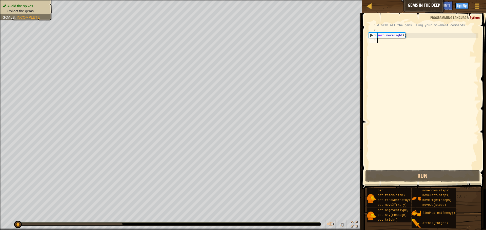
click at [380, 41] on div "# Grab all the gems using your movement commands. hero . moveRight ( )" at bounding box center [427, 101] width 102 height 157
type textarea "h"
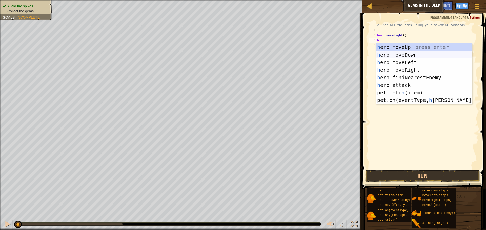
click at [413, 56] on div "h ero.moveUp press enter h ero.moveDown press enter h ero.moveLeft press enter …" at bounding box center [424, 81] width 96 height 76
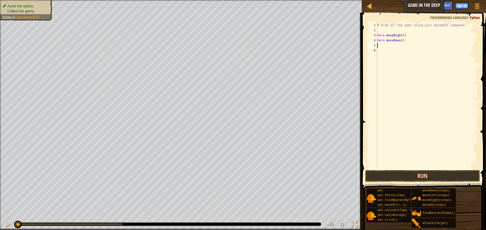
type textarea "h"
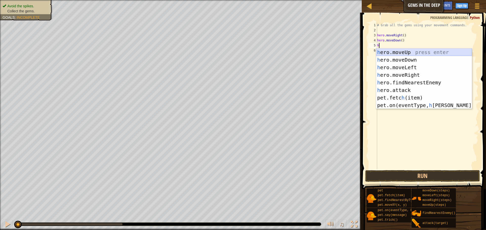
click at [406, 52] on div "h ero.moveUp press enter h ero.moveDown press enter h ero.moveLeft press enter …" at bounding box center [424, 87] width 96 height 76
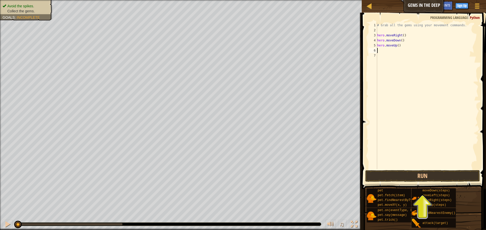
click at [401, 52] on div "# Grab all the gems using your movement commands. hero . moveRight ( ) hero . m…" at bounding box center [427, 101] width 102 height 157
type textarea "h"
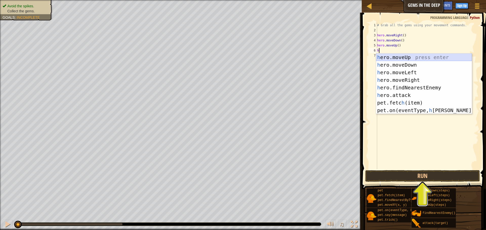
click at [409, 59] on div "h ero.moveUp press enter h ero.moveDown press enter h ero.moveLeft press enter …" at bounding box center [424, 92] width 96 height 76
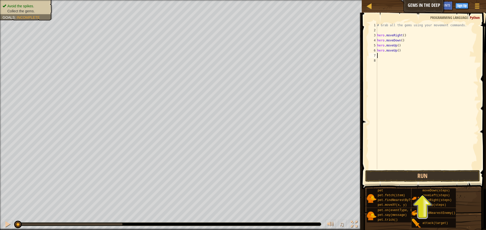
click at [393, 57] on div "# Grab all the gems using your movement commands. hero . moveRight ( ) hero . m…" at bounding box center [427, 101] width 102 height 157
type textarea "h"
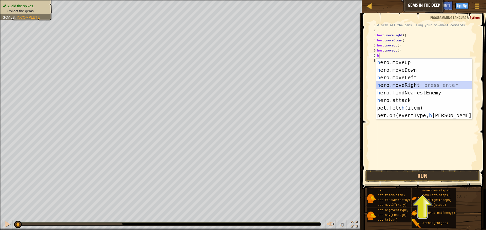
click at [404, 86] on div "h ero.moveUp press enter h ero.moveDown press enter h ero.moveLeft press enter …" at bounding box center [424, 97] width 96 height 76
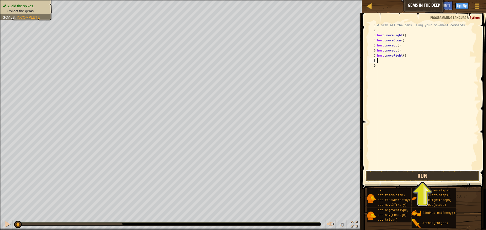
click at [406, 175] on button "Run" at bounding box center [422, 176] width 115 height 12
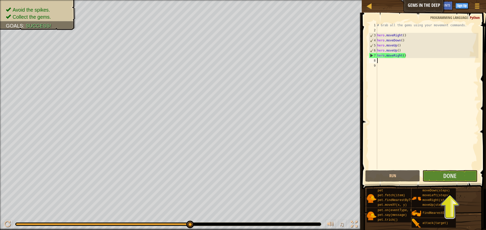
click at [439, 168] on div "# Grab all the gems using your movement commands. hero . moveRight ( ) hero . m…" at bounding box center [427, 101] width 102 height 157
click at [439, 173] on button "Done" at bounding box center [449, 176] width 55 height 12
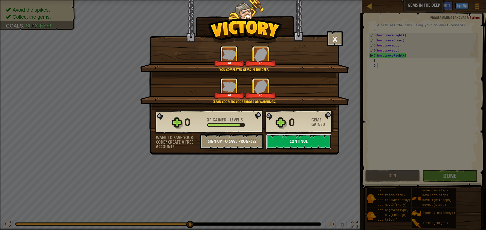
click at [304, 136] on button "Continue" at bounding box center [298, 141] width 65 height 15
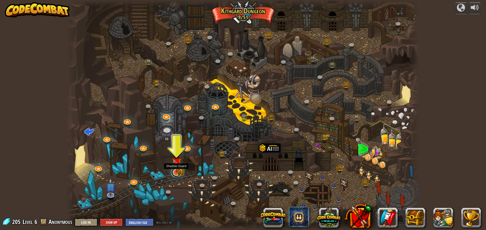
click at [177, 174] on link at bounding box center [176, 172] width 10 height 10
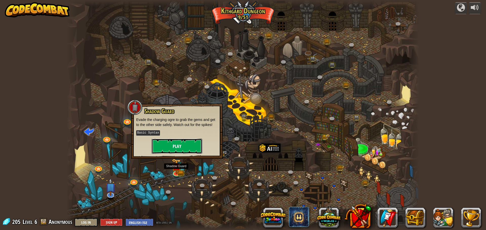
click at [190, 145] on button "Play" at bounding box center [176, 146] width 51 height 15
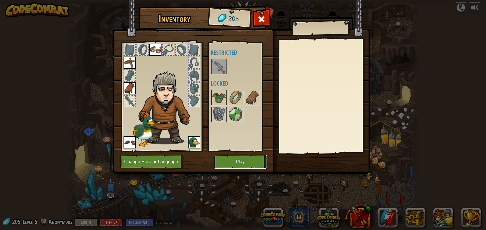
click at [250, 167] on button "Play" at bounding box center [240, 162] width 53 height 14
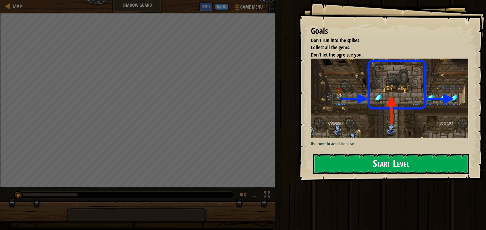
click at [331, 153] on div "Goals Don’t run into the spikes. Collect all the gems. Don’t let the ogre see y…" at bounding box center [392, 91] width 188 height 182
click at [329, 158] on button "Start Level" at bounding box center [391, 164] width 156 height 20
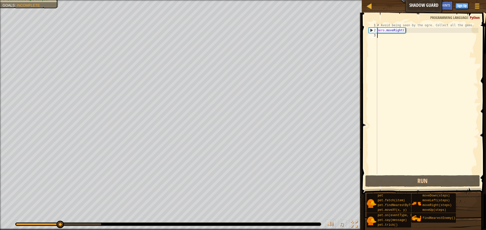
type textarea "h"
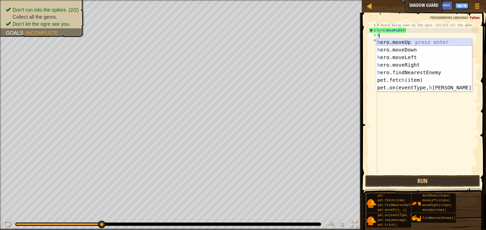
click at [393, 43] on div "h ero.moveUp press enter h ero.moveDown press enter h ero.moveLeft press enter …" at bounding box center [424, 72] width 96 height 68
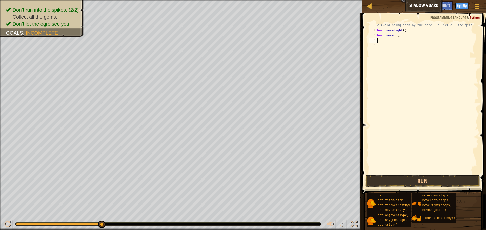
type textarea "h"
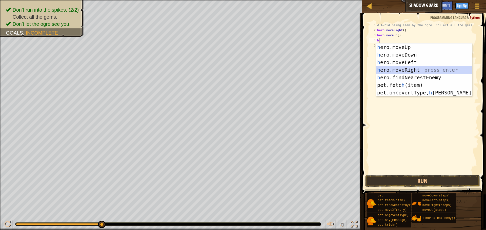
click at [402, 67] on div "h ero.moveUp press enter h ero.moveDown press enter h ero.moveLeft press enter …" at bounding box center [424, 77] width 96 height 68
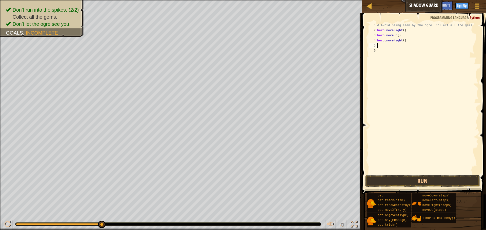
type textarea "h"
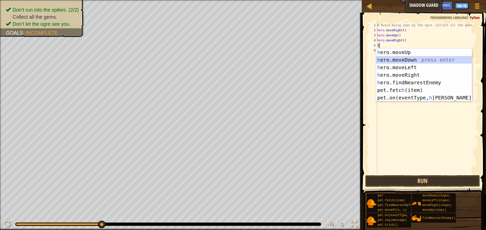
click at [415, 61] on div "h ero.moveUp press enter h ero.moveDown press enter h ero.moveLeft press enter …" at bounding box center [424, 83] width 96 height 68
type textarea "h"
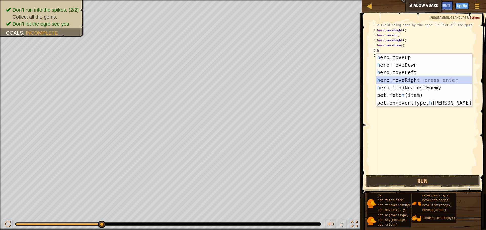
click at [413, 81] on div "h ero.moveUp press enter h ero.moveDown press enter h ero.moveLeft press enter …" at bounding box center [424, 88] width 96 height 68
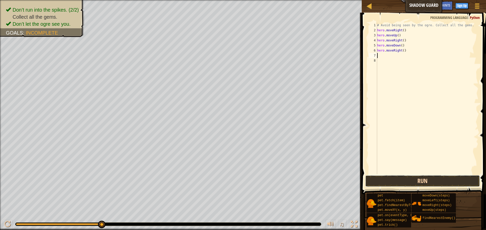
click at [421, 182] on button "Run" at bounding box center [422, 181] width 115 height 12
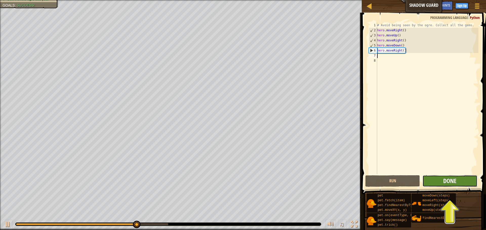
click at [456, 181] on span "Done" at bounding box center [449, 181] width 13 height 8
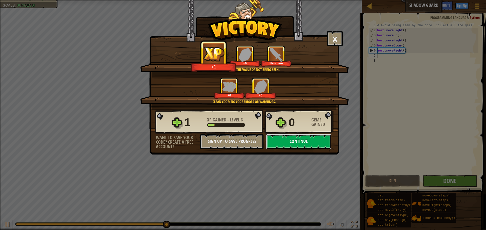
click at [298, 141] on button "Continue" at bounding box center [298, 141] width 65 height 15
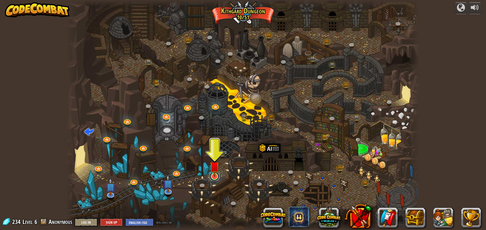
click at [216, 181] on link at bounding box center [214, 176] width 10 height 10
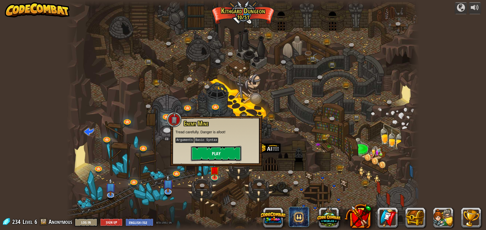
click at [224, 153] on button "Play" at bounding box center [216, 153] width 51 height 15
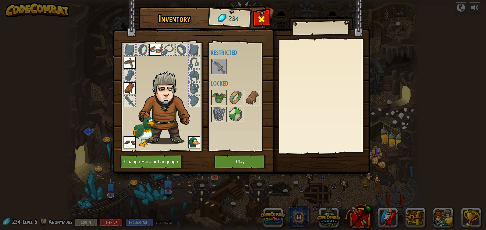
click at [262, 18] on span at bounding box center [261, 19] width 8 height 8
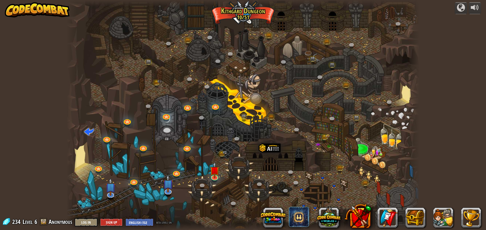
click at [385, 111] on div "powered by Twisted Canyon (Locked) Challenge: collect the most gold using all t…" at bounding box center [243, 115] width 486 height 230
click at [385, 111] on div at bounding box center [243, 115] width 352 height 230
click at [441, 95] on div "powered by Twisted Canyon (Locked) Challenge: collect the most gold using all t…" at bounding box center [243, 115] width 486 height 230
